Goal: Navigation & Orientation: Find specific page/section

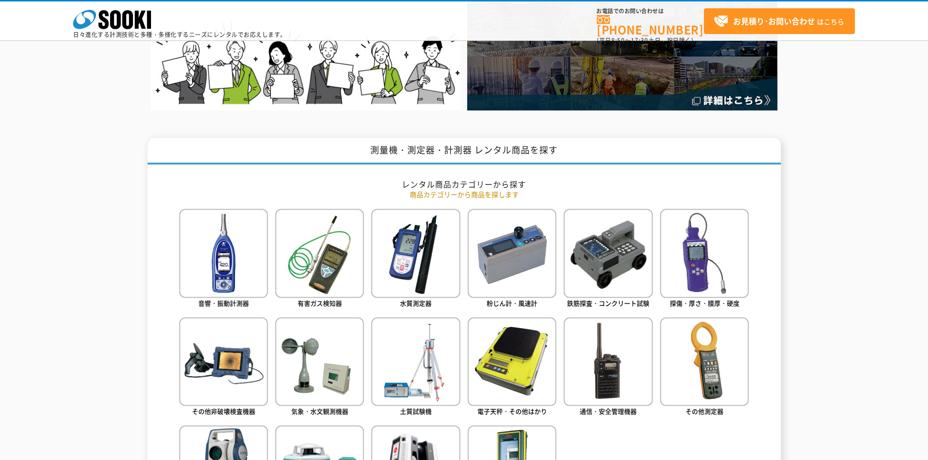
scroll to position [390, 0]
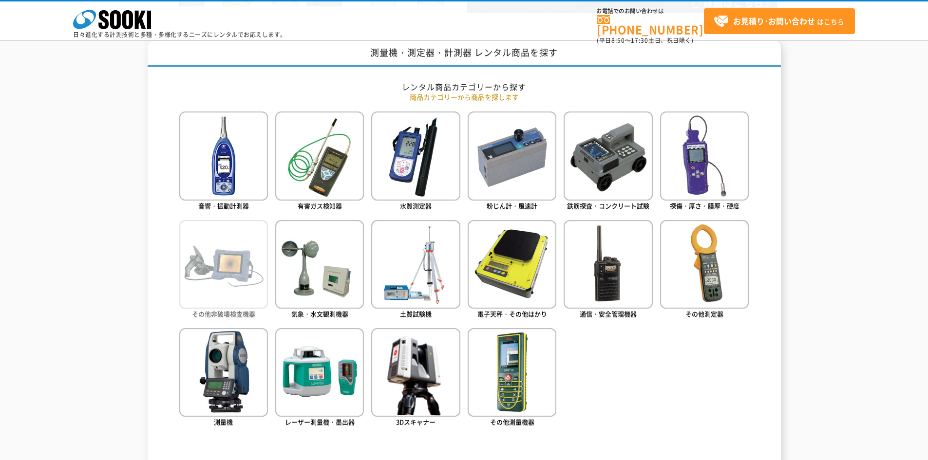
click at [227, 273] on img at bounding box center [223, 264] width 89 height 89
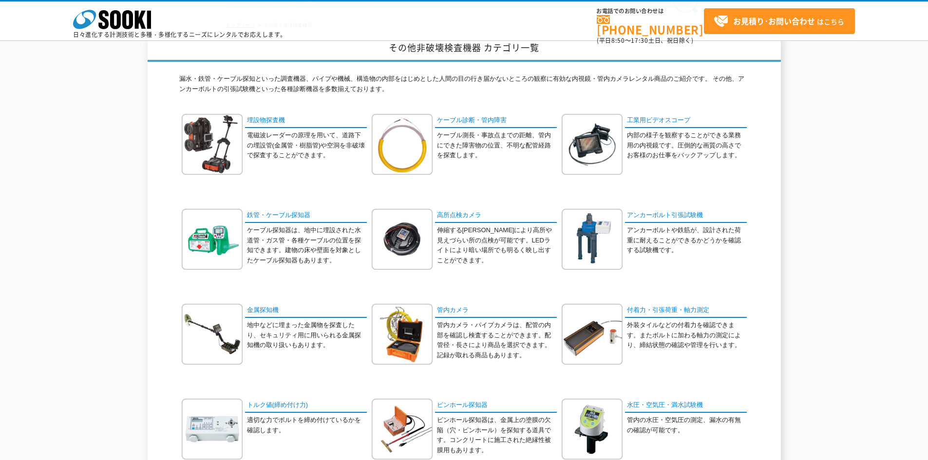
scroll to position [97, 0]
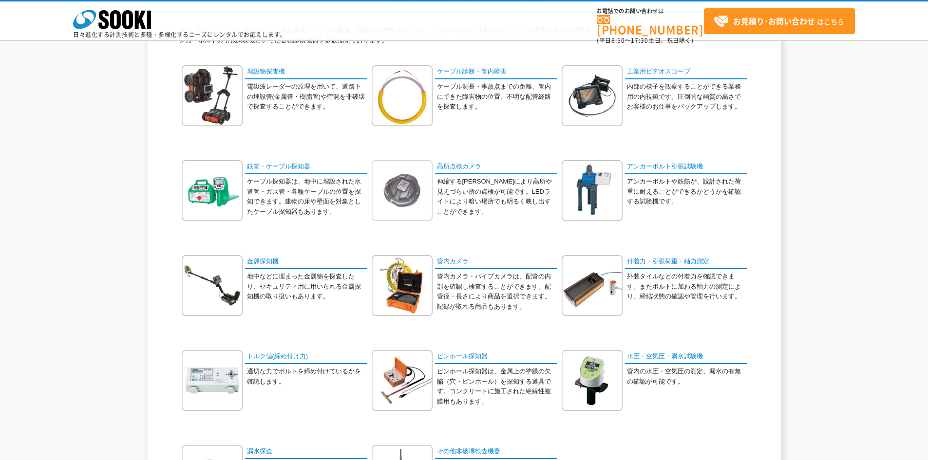
click at [407, 187] on img at bounding box center [402, 190] width 61 height 61
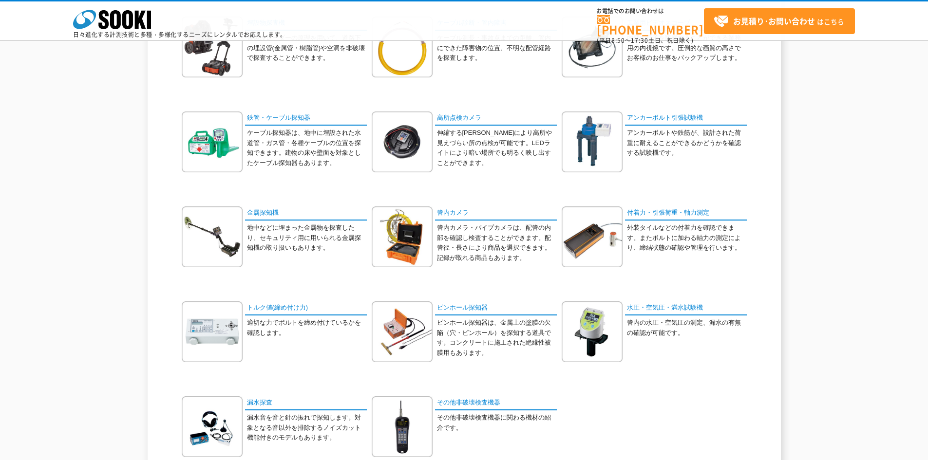
scroll to position [195, 0]
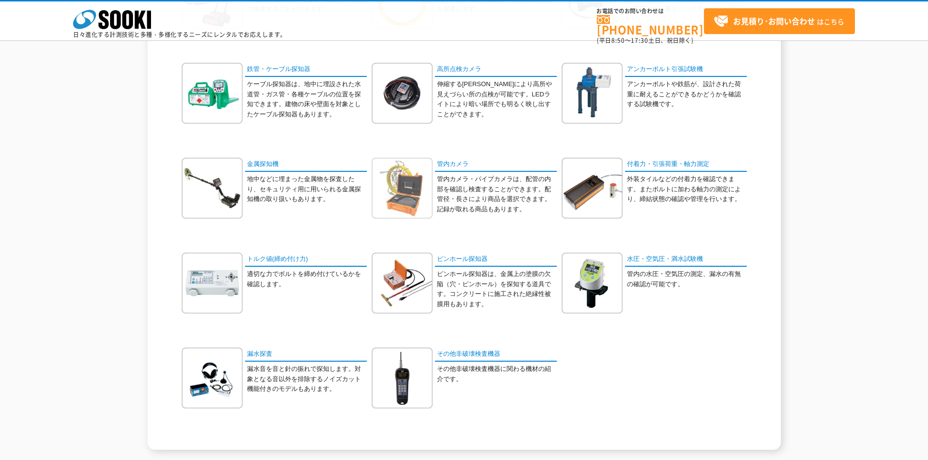
click at [416, 205] on img at bounding box center [402, 188] width 61 height 61
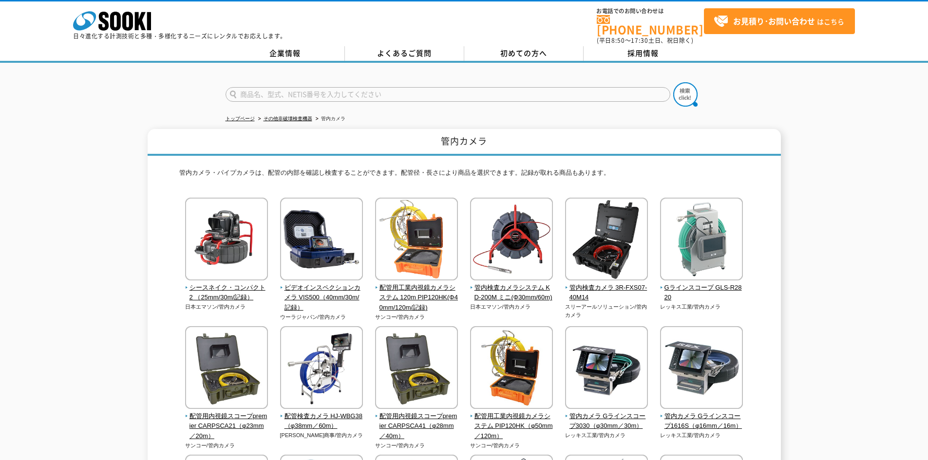
click at [823, 353] on div "管内カメラ 管内カメラ・パイプカメラは、配管の内部を確認し検査することができます。配管径・長さにより商品を選択できます。記録が取れる商品もあります。 シースネ…" at bounding box center [464, 431] width 928 height 605
click at [517, 238] on img at bounding box center [511, 240] width 83 height 85
click at [238, 231] on img at bounding box center [226, 240] width 83 height 85
